Goal: Task Accomplishment & Management: Use online tool/utility

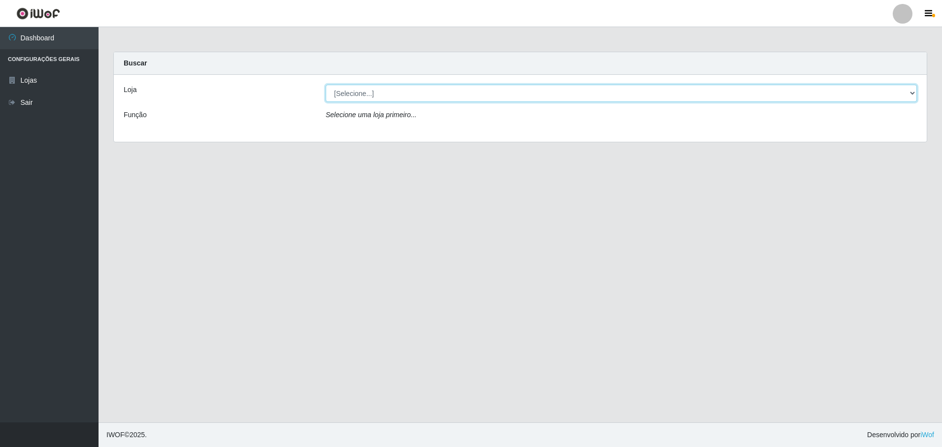
click at [382, 94] on select "[Selecione...] Extrabom - Loja 57 Anchieta" at bounding box center [621, 93] width 591 height 17
select select "470"
click at [326, 85] on select "[Selecione...] Extrabom - Loja 57 Anchieta" at bounding box center [621, 93] width 591 height 17
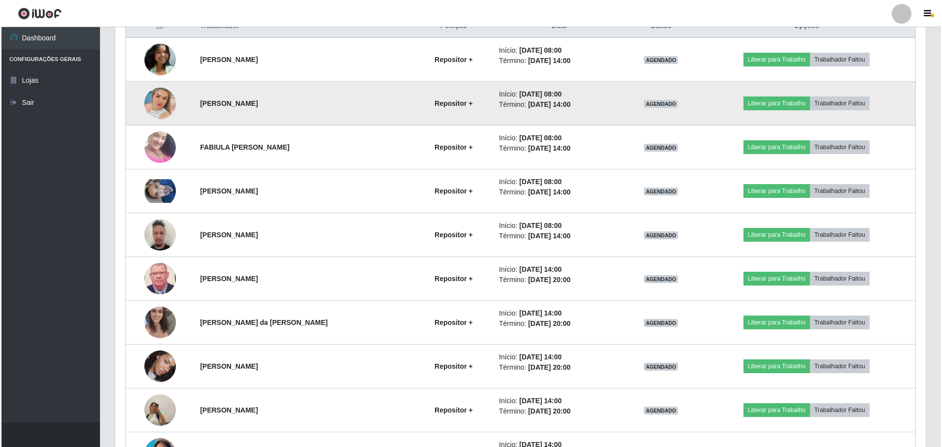
scroll to position [345, 0]
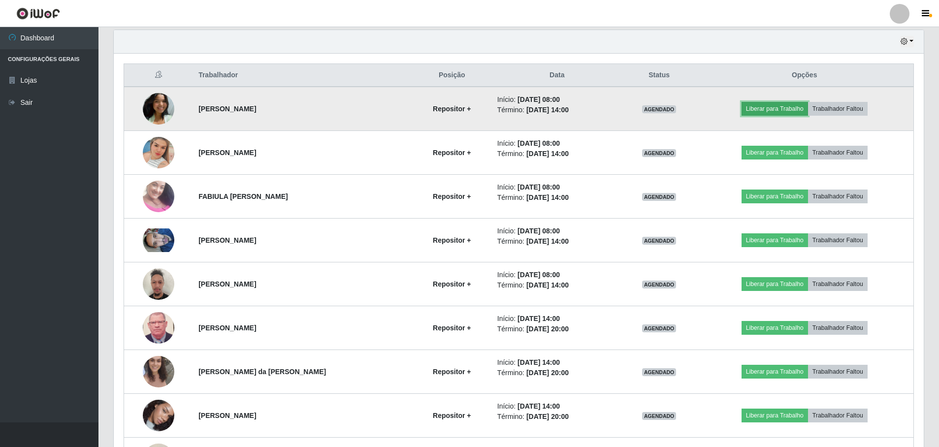
click at [767, 112] on button "Liberar para Trabalho" at bounding box center [775, 109] width 67 height 14
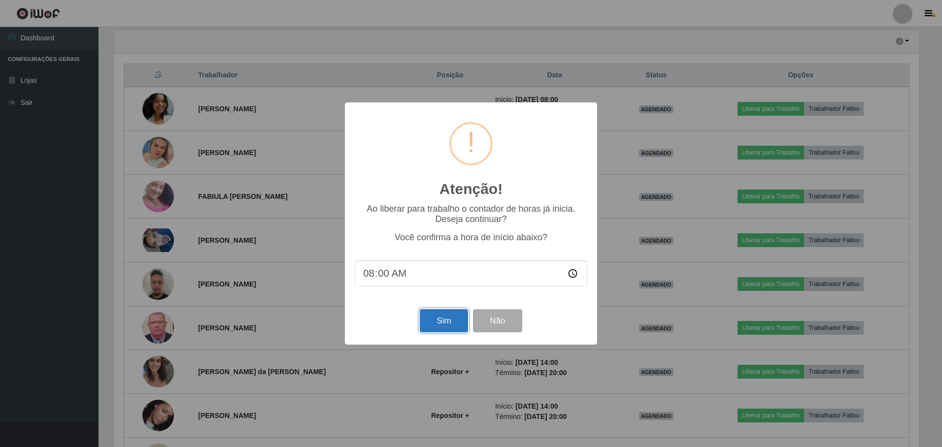
click at [439, 321] on button "Sim" at bounding box center [444, 320] width 48 height 23
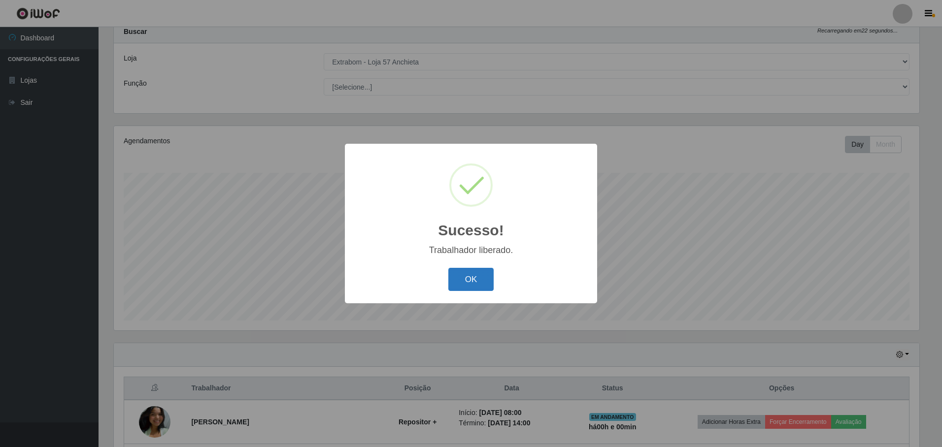
click at [470, 281] on button "OK" at bounding box center [471, 279] width 46 height 23
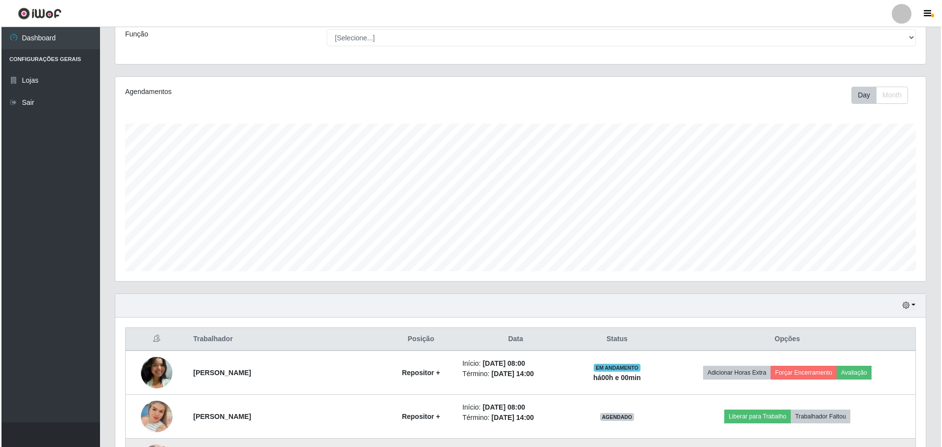
scroll to position [229, 0]
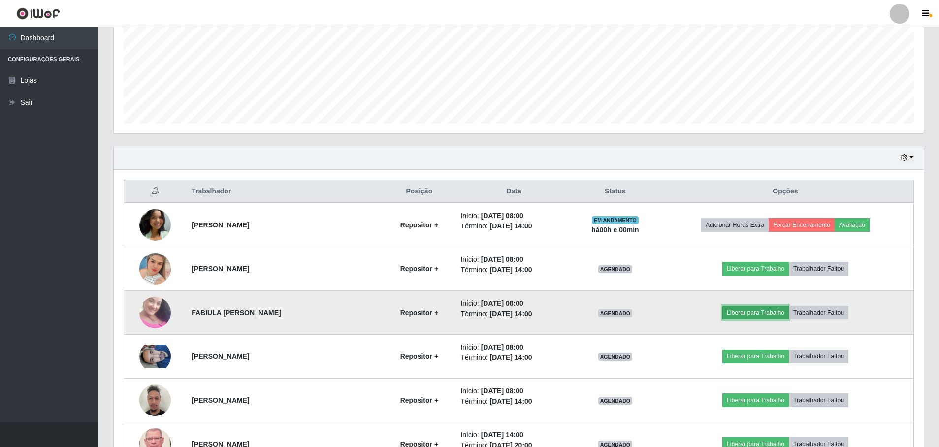
click at [739, 309] on button "Liberar para Trabalho" at bounding box center [756, 313] width 67 height 14
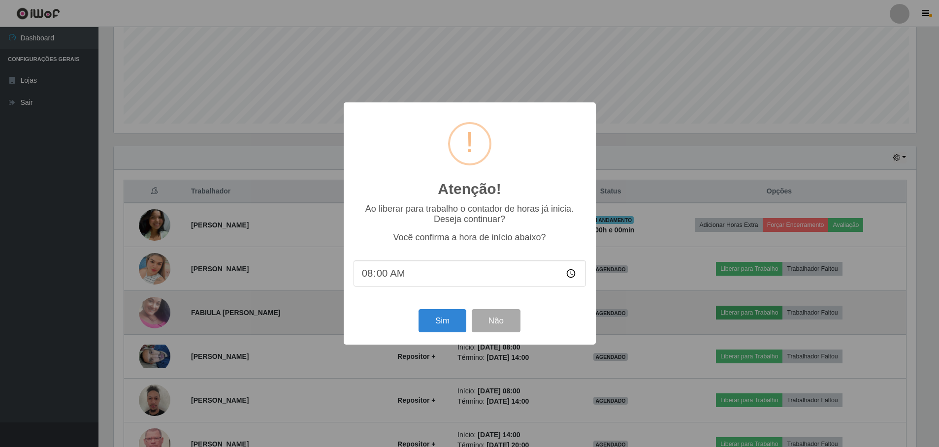
scroll to position [204, 805]
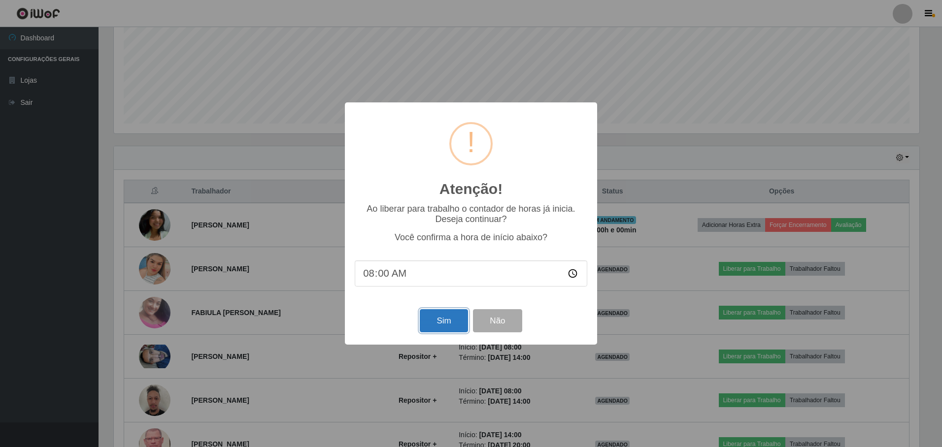
click at [444, 318] on button "Sim" at bounding box center [444, 320] width 48 height 23
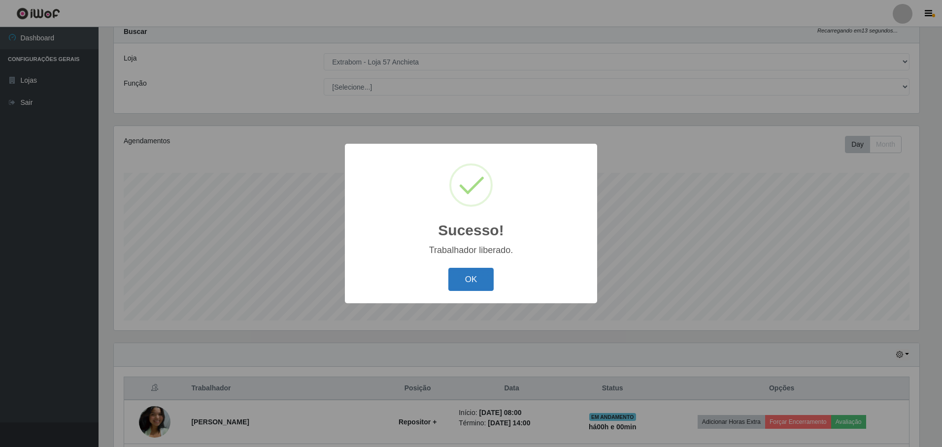
click at [482, 282] on button "OK" at bounding box center [471, 279] width 46 height 23
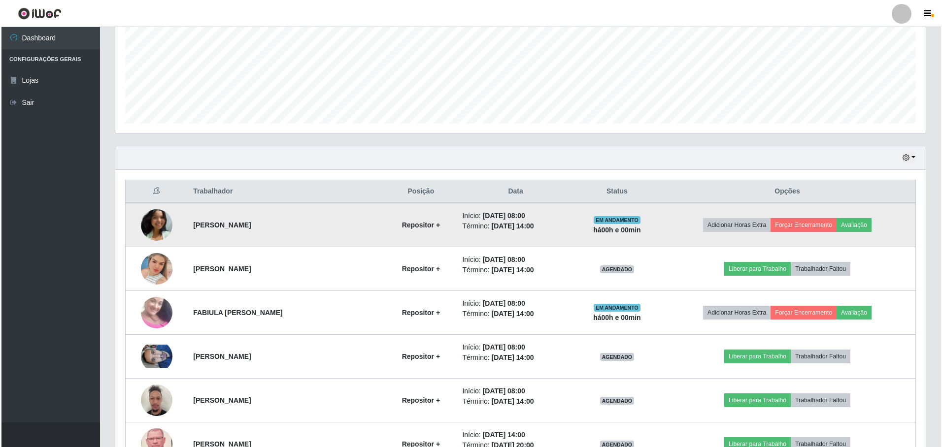
scroll to position [278, 0]
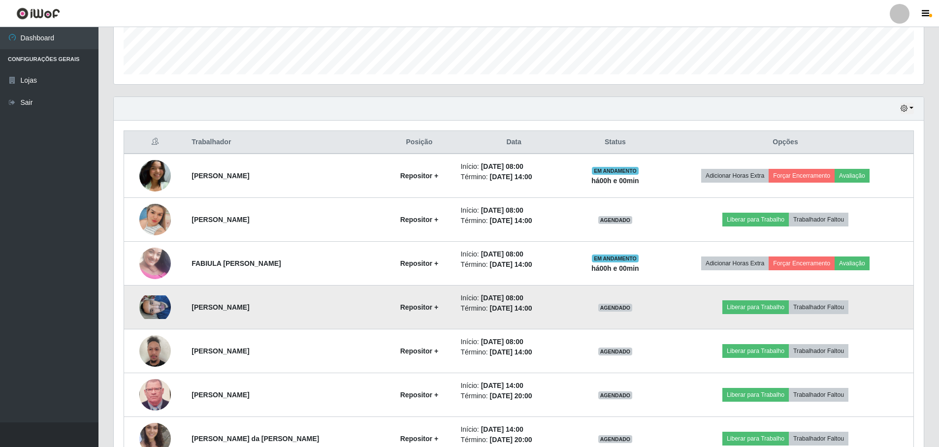
click at [146, 305] on img at bounding box center [155, 308] width 32 height 24
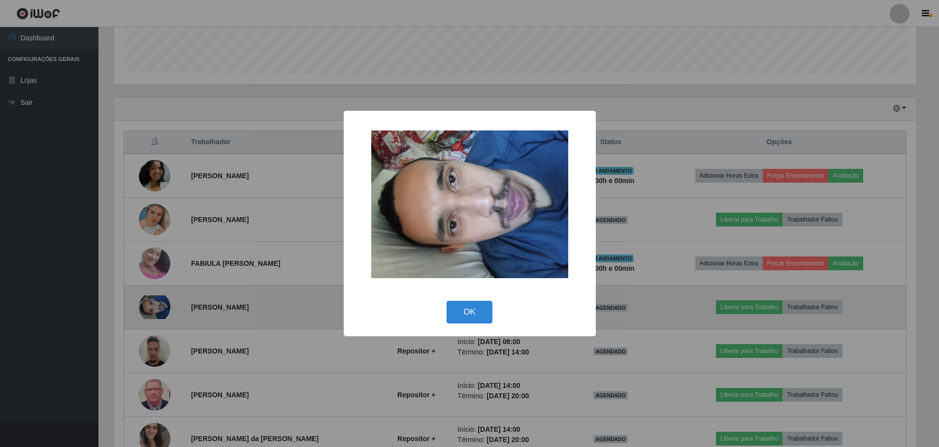
scroll to position [204, 805]
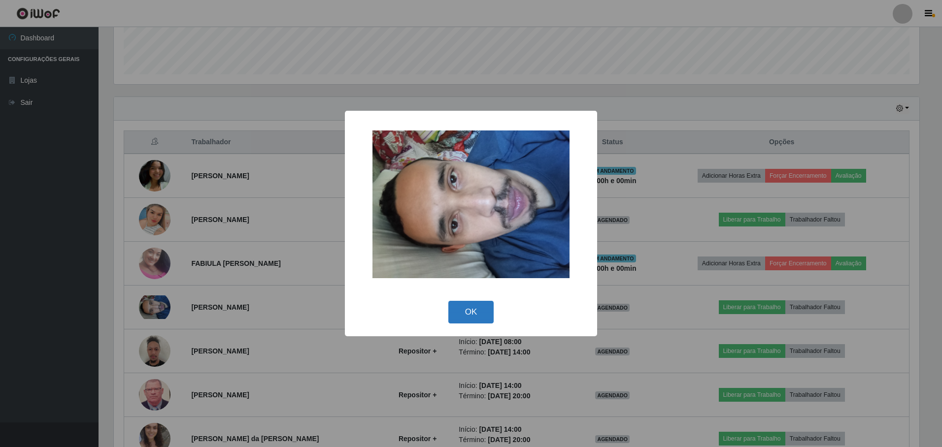
click at [464, 313] on button "OK" at bounding box center [471, 312] width 46 height 23
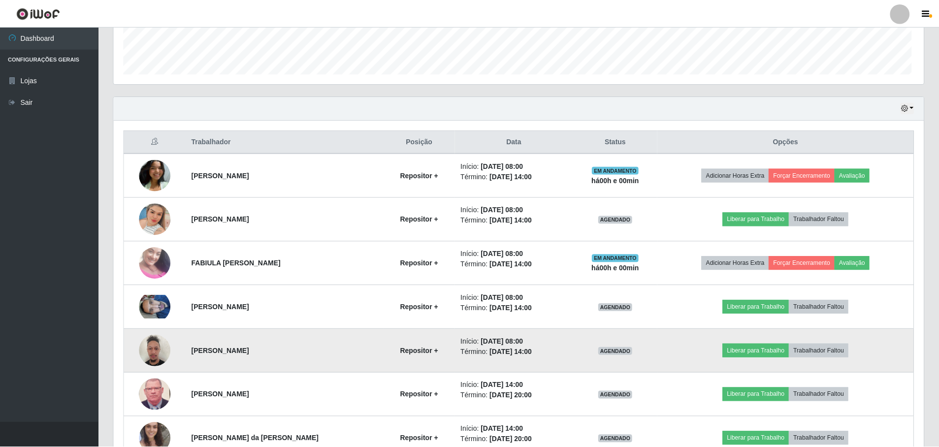
scroll to position [204, 810]
click at [744, 353] on button "Liberar para Trabalho" at bounding box center [756, 351] width 67 height 14
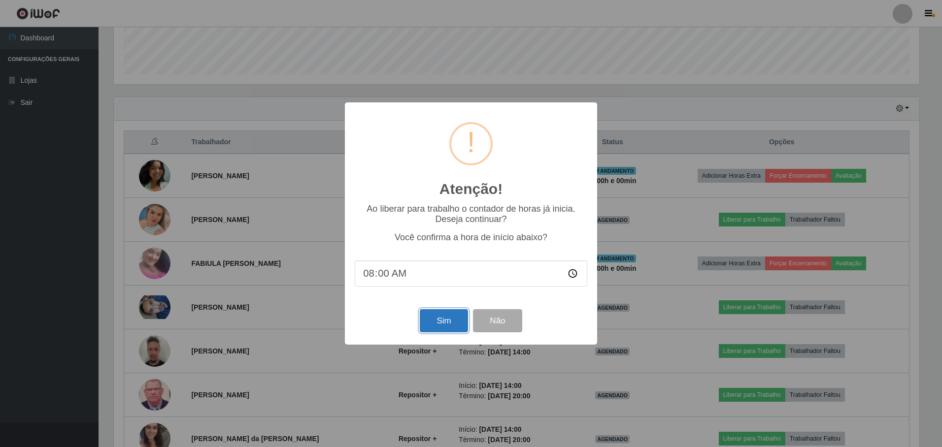
click at [450, 320] on button "Sim" at bounding box center [444, 320] width 48 height 23
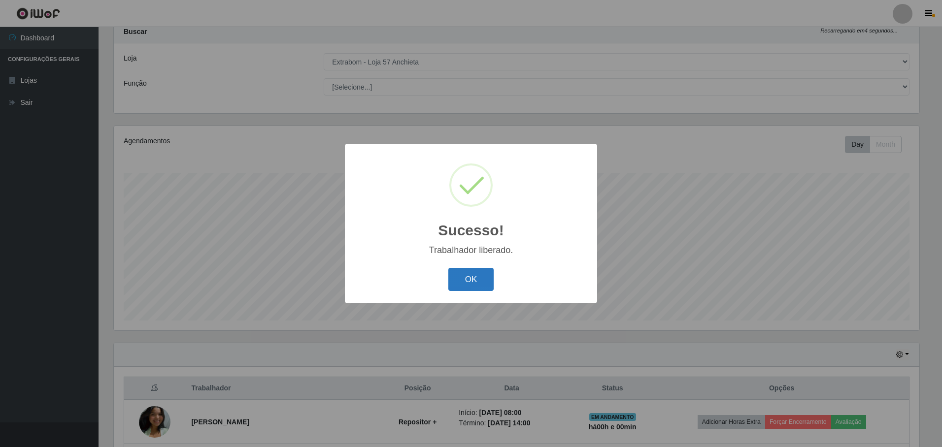
click at [473, 284] on button "OK" at bounding box center [471, 279] width 46 height 23
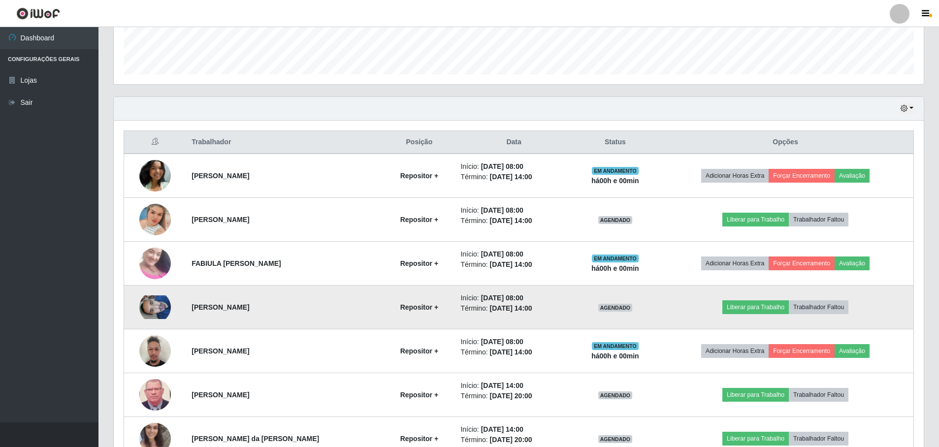
click at [145, 311] on img at bounding box center [155, 308] width 32 height 24
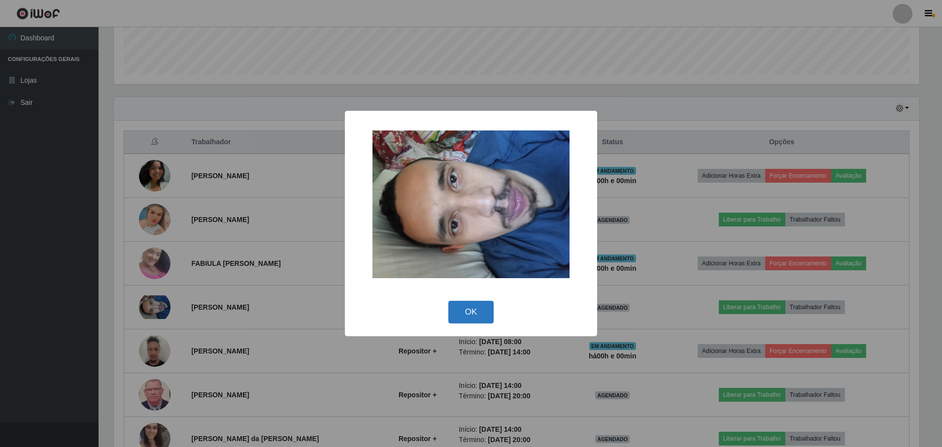
click at [471, 308] on button "OK" at bounding box center [471, 312] width 46 height 23
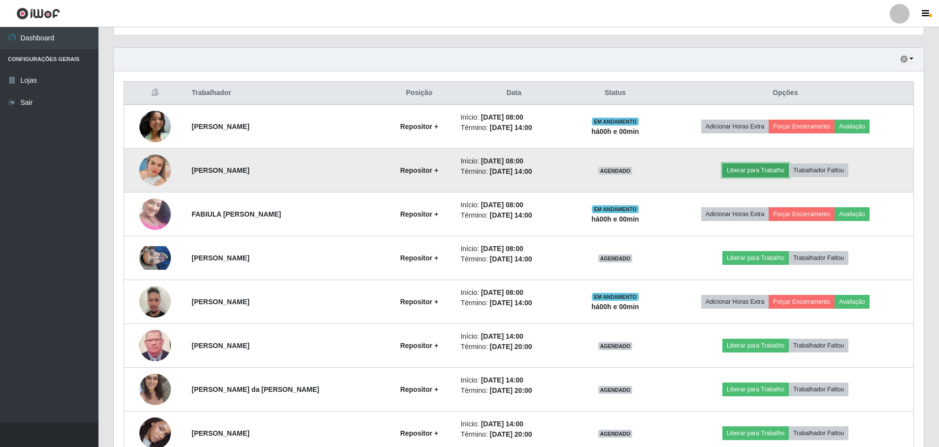
click at [772, 169] on button "Liberar para Trabalho" at bounding box center [756, 171] width 67 height 14
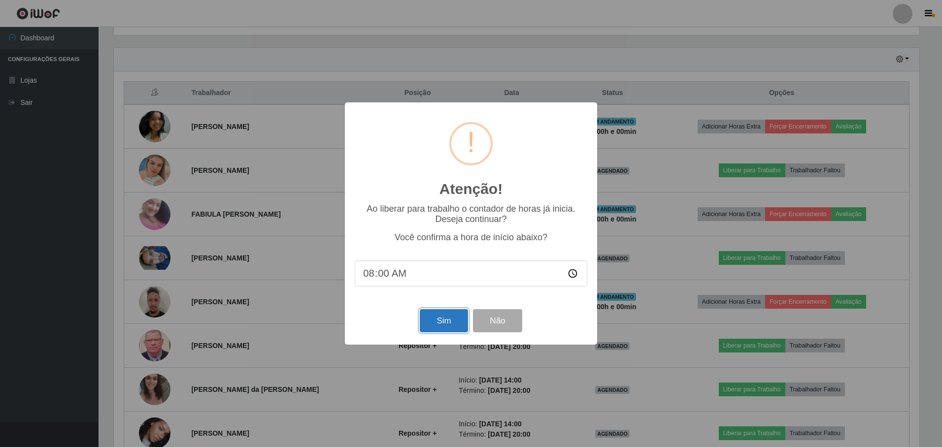
click at [429, 320] on button "Sim" at bounding box center [444, 320] width 48 height 23
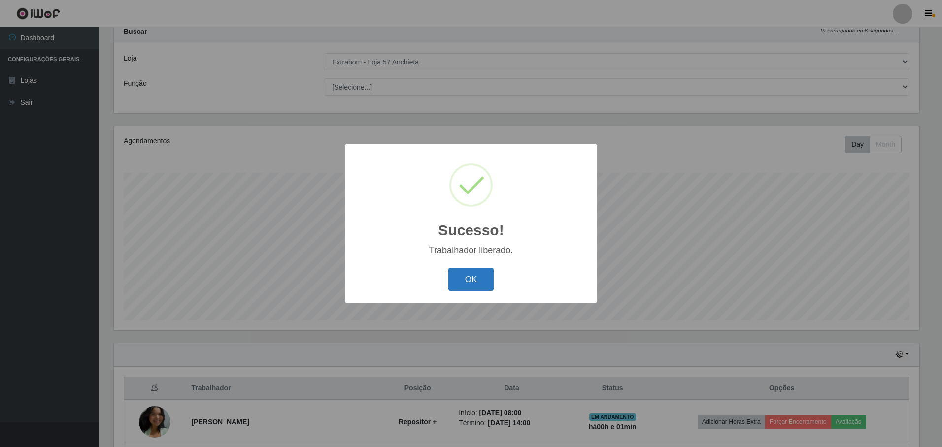
click at [459, 285] on button "OK" at bounding box center [471, 279] width 46 height 23
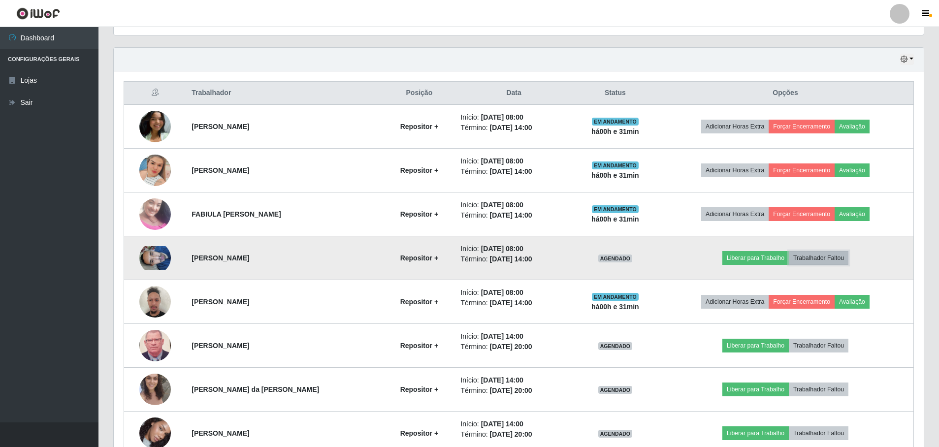
click at [819, 258] on button "Trabalhador Faltou" at bounding box center [819, 258] width 60 height 14
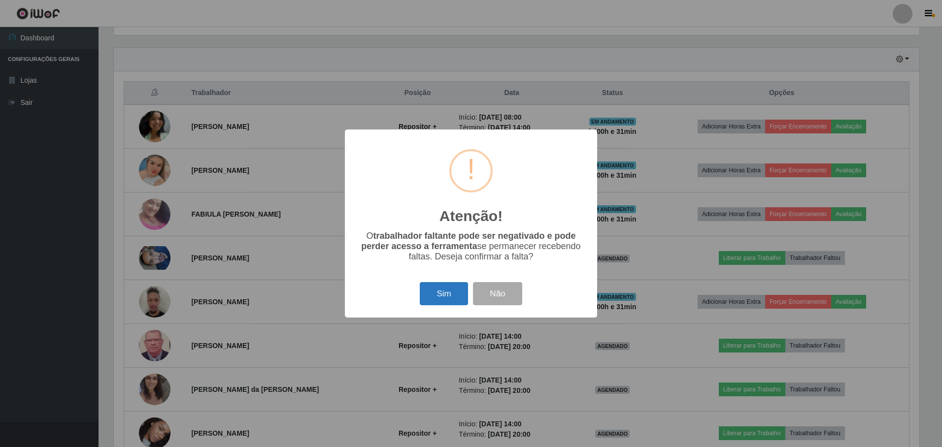
click at [455, 293] on button "Sim" at bounding box center [444, 293] width 48 height 23
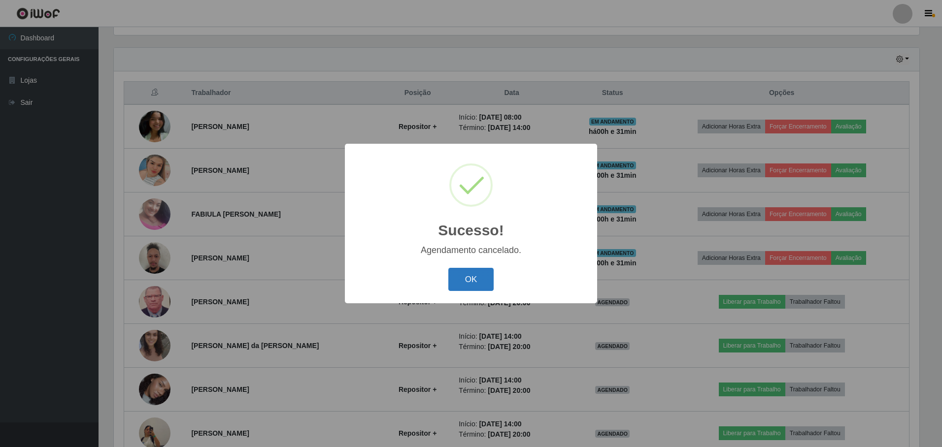
click at [468, 272] on button "OK" at bounding box center [471, 279] width 46 height 23
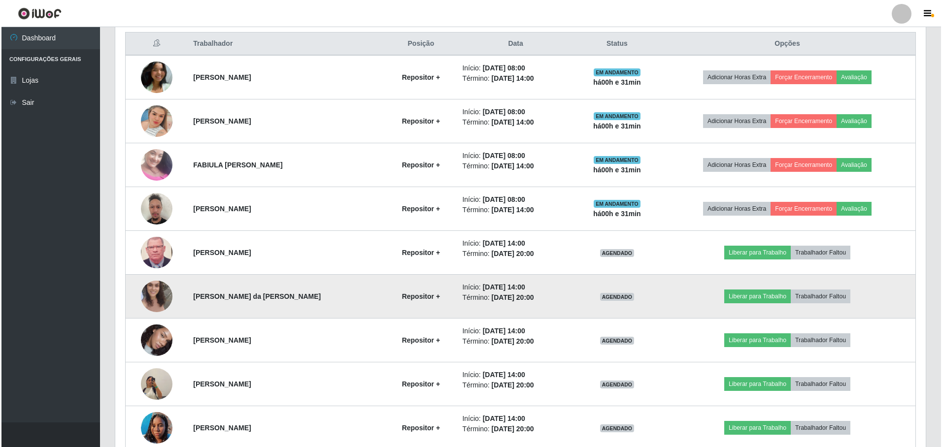
scroll to position [426, 0]
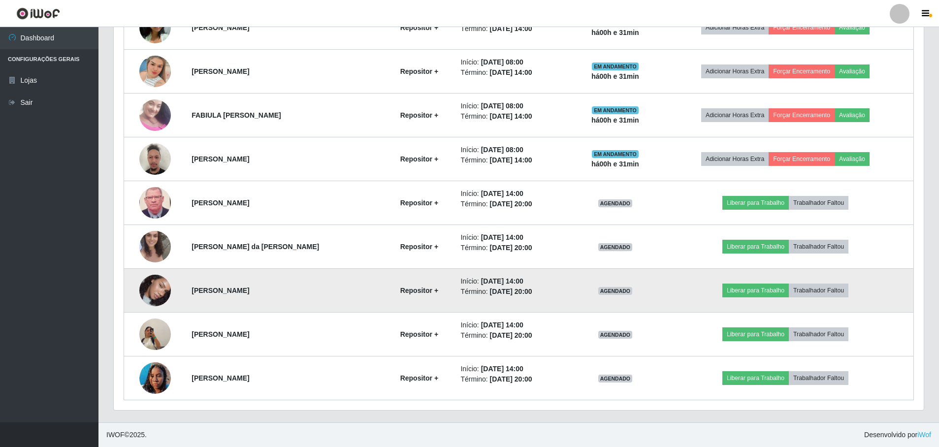
click at [152, 289] on img at bounding box center [155, 291] width 32 height 56
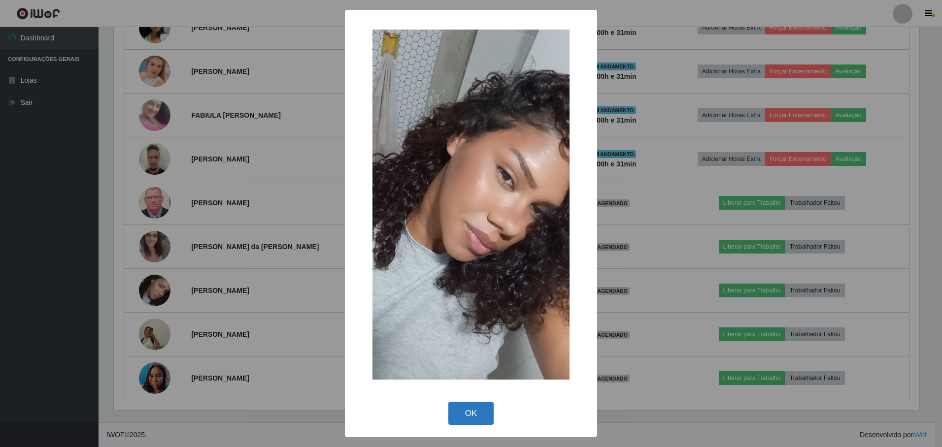
click at [470, 413] on button "OK" at bounding box center [471, 413] width 46 height 23
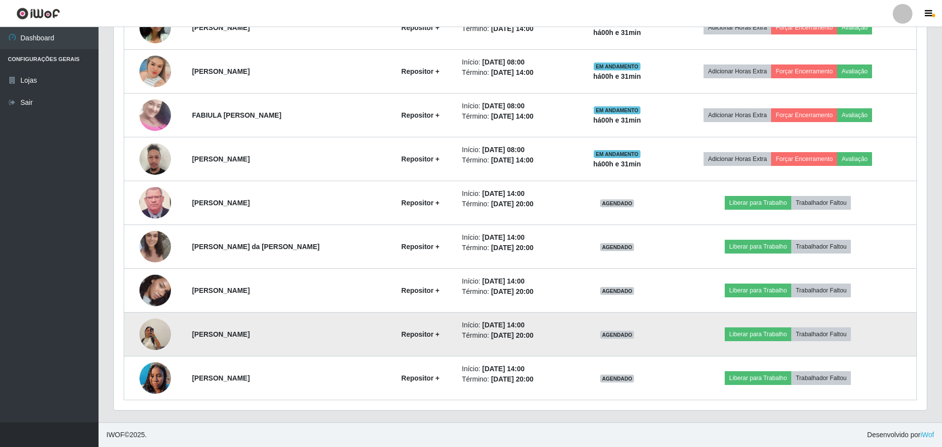
scroll to position [204, 810]
click at [159, 333] on img at bounding box center [155, 334] width 32 height 56
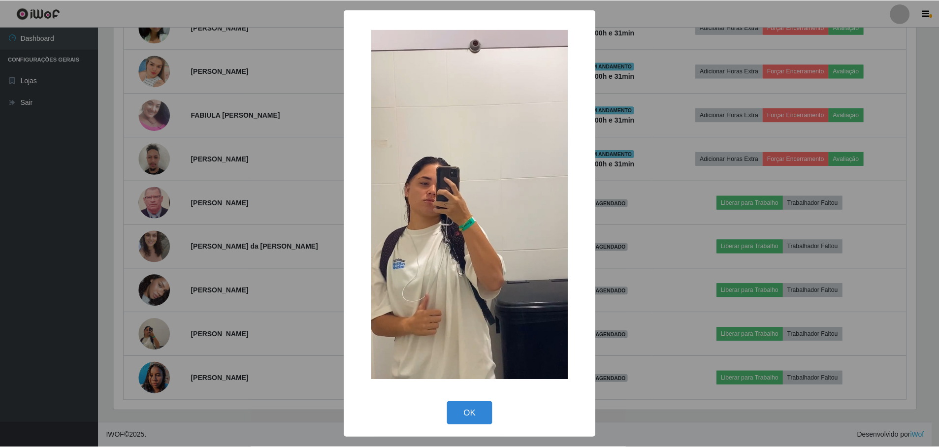
scroll to position [204, 805]
click at [457, 417] on button "OK" at bounding box center [471, 413] width 46 height 23
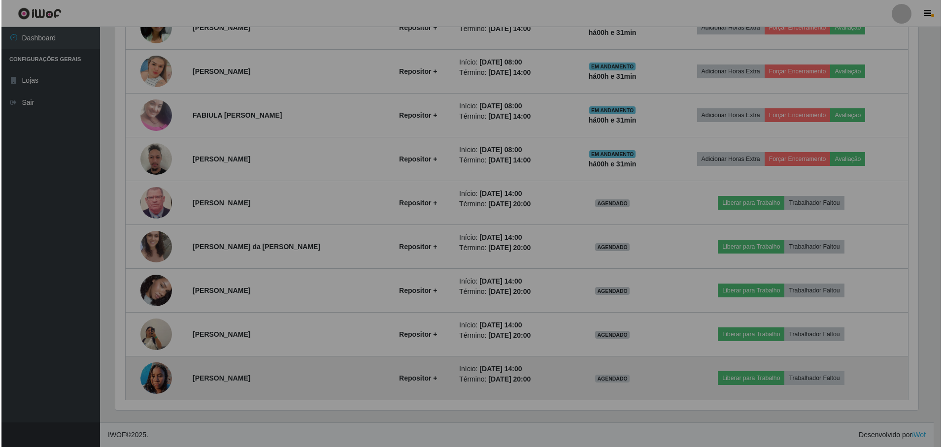
scroll to position [204, 810]
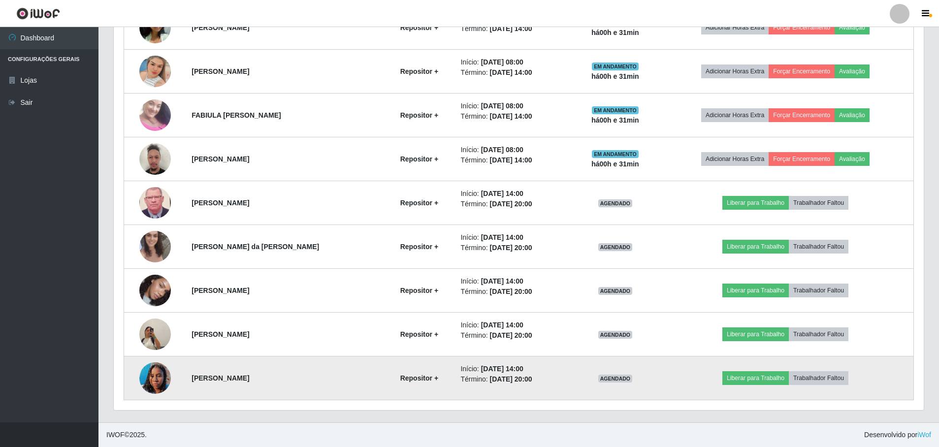
click at [157, 372] on img at bounding box center [155, 378] width 32 height 56
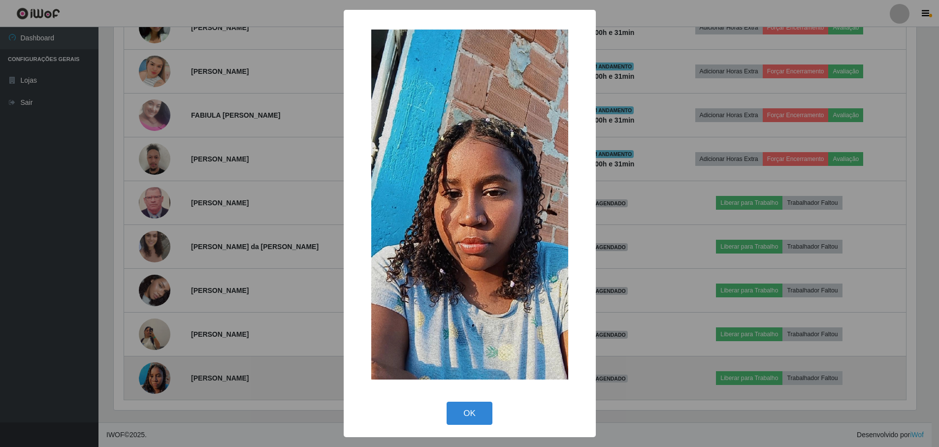
scroll to position [204, 805]
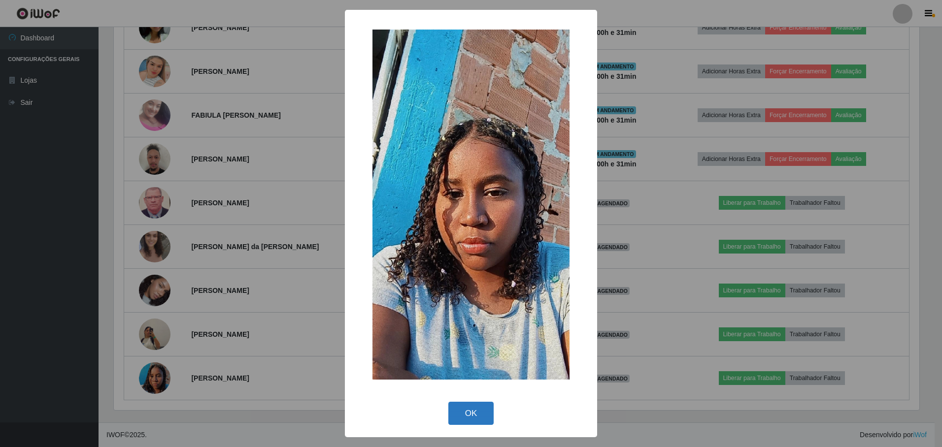
click at [462, 412] on button "OK" at bounding box center [471, 413] width 46 height 23
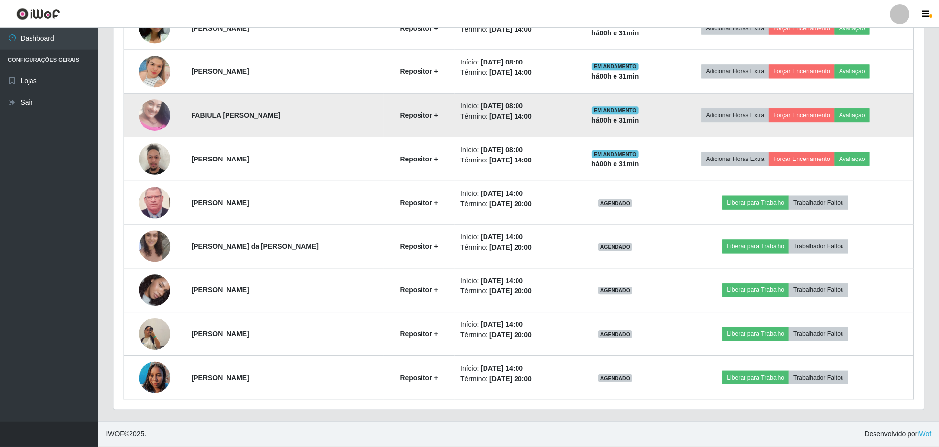
scroll to position [204, 810]
